Goal: Communication & Community: Answer question/provide support

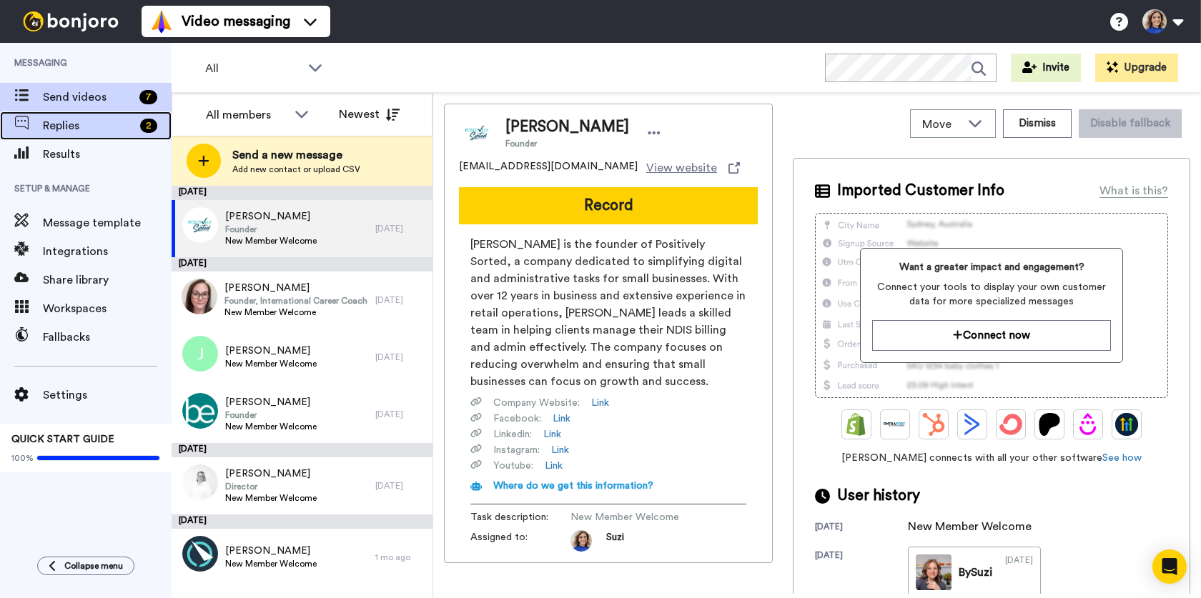
click at [112, 124] on span "Replies" at bounding box center [89, 125] width 92 height 17
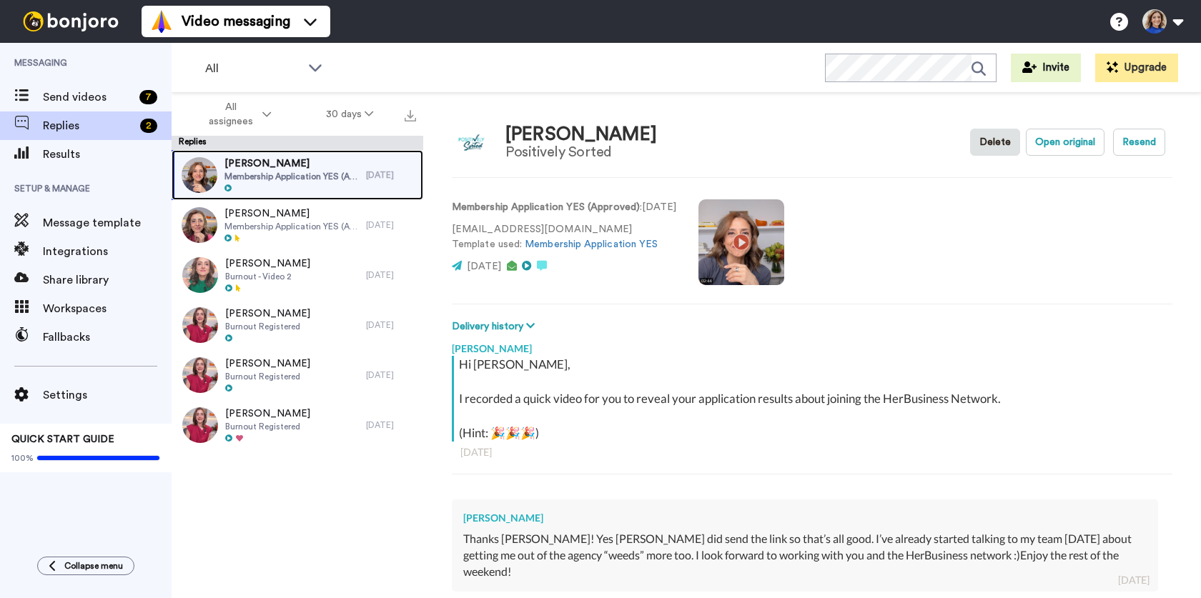
click at [324, 180] on span "Membership Application YES (Approved)" at bounding box center [292, 176] width 134 height 11
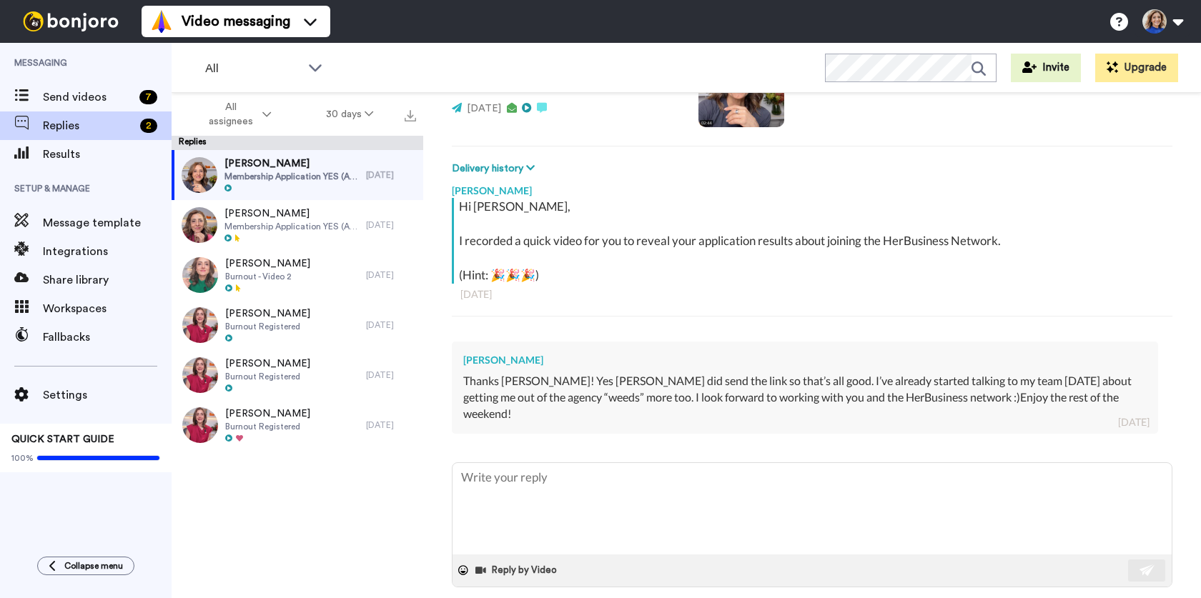
type textarea "x"
